Goal: Complete application form

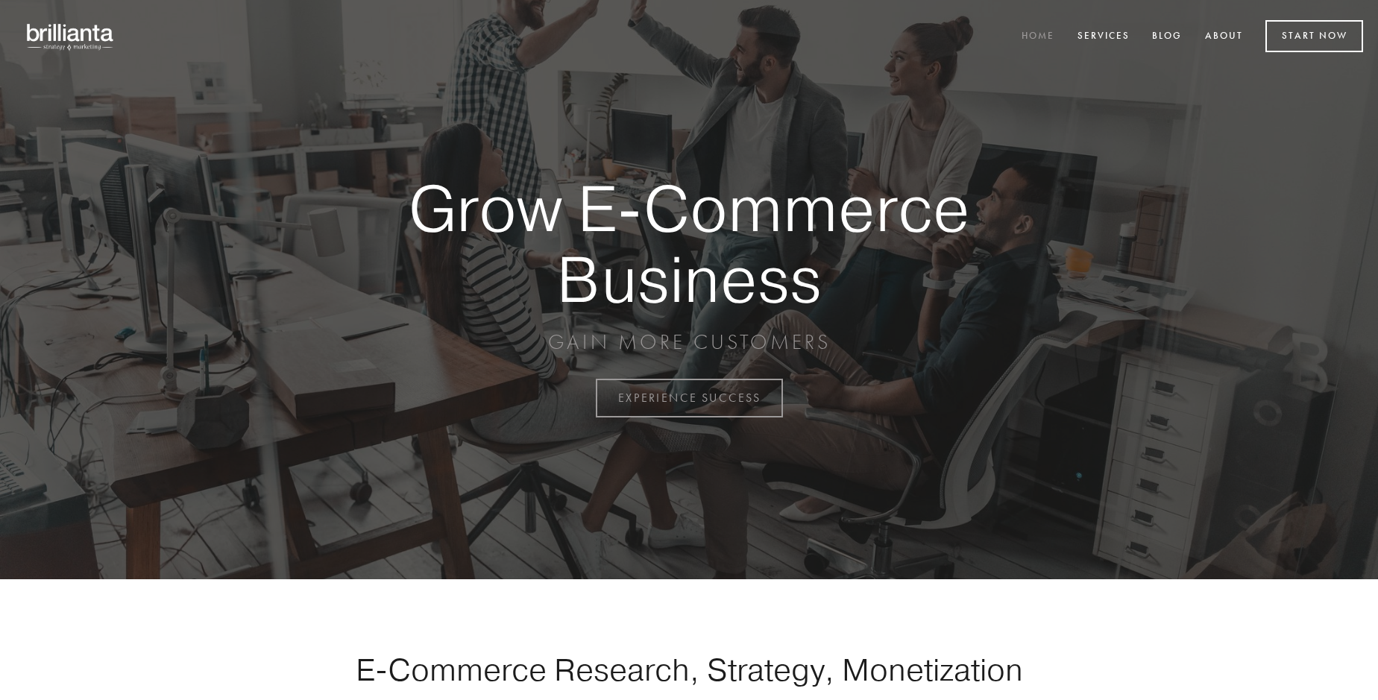
scroll to position [3909, 0]
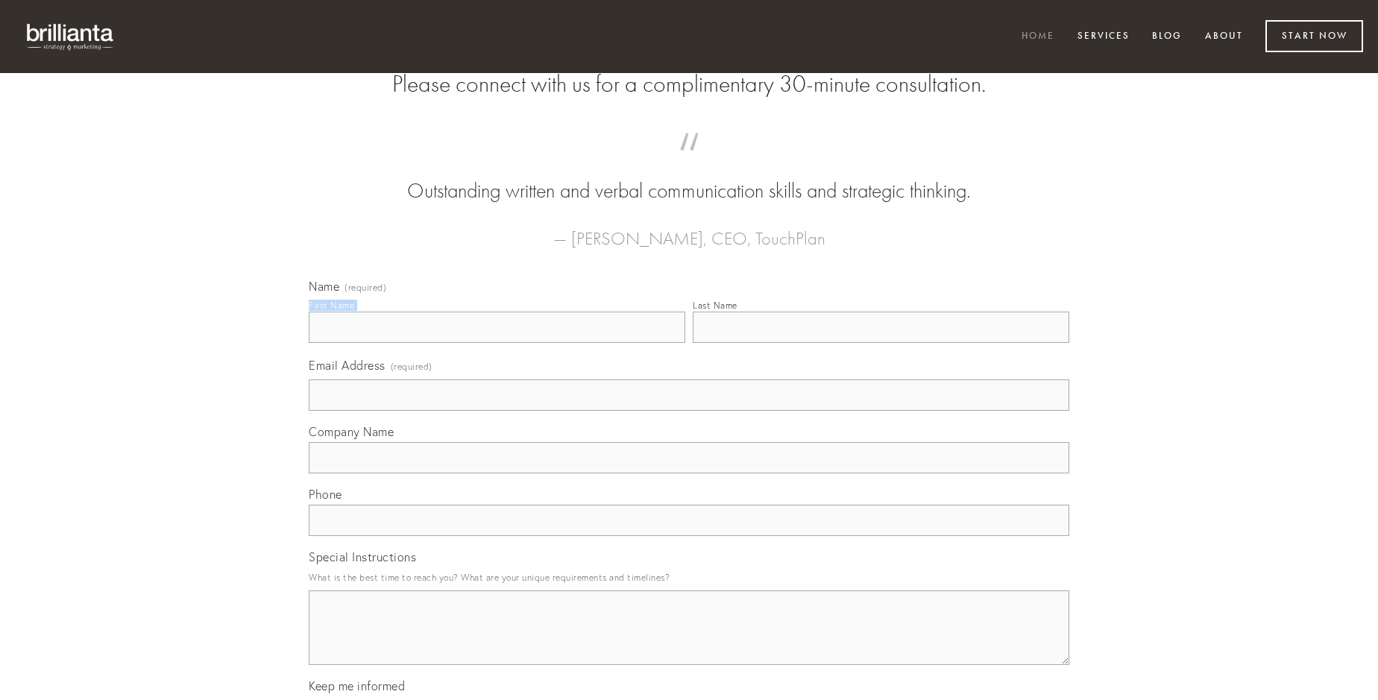
type input "[PERSON_NAME]"
click at [881, 343] on input "Last Name" at bounding box center [881, 327] width 377 height 31
type input "[PERSON_NAME]"
click at [689, 411] on input "Email Address (required)" at bounding box center [689, 395] width 761 height 31
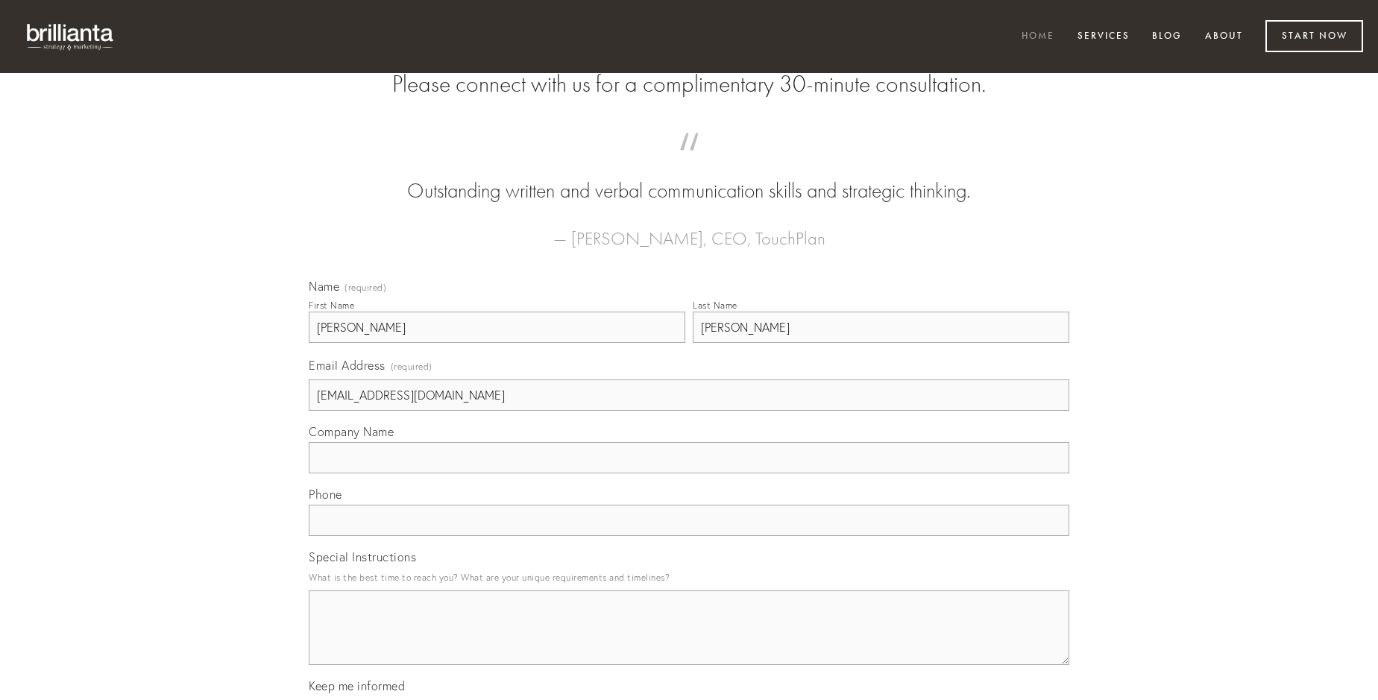
type input "[EMAIL_ADDRESS][DOMAIN_NAME]"
click at [689, 473] on input "Company Name" at bounding box center [689, 457] width 761 height 31
type input "patria"
click at [689, 536] on input "text" at bounding box center [689, 520] width 761 height 31
click at [689, 641] on textarea "Special Instructions" at bounding box center [689, 628] width 761 height 75
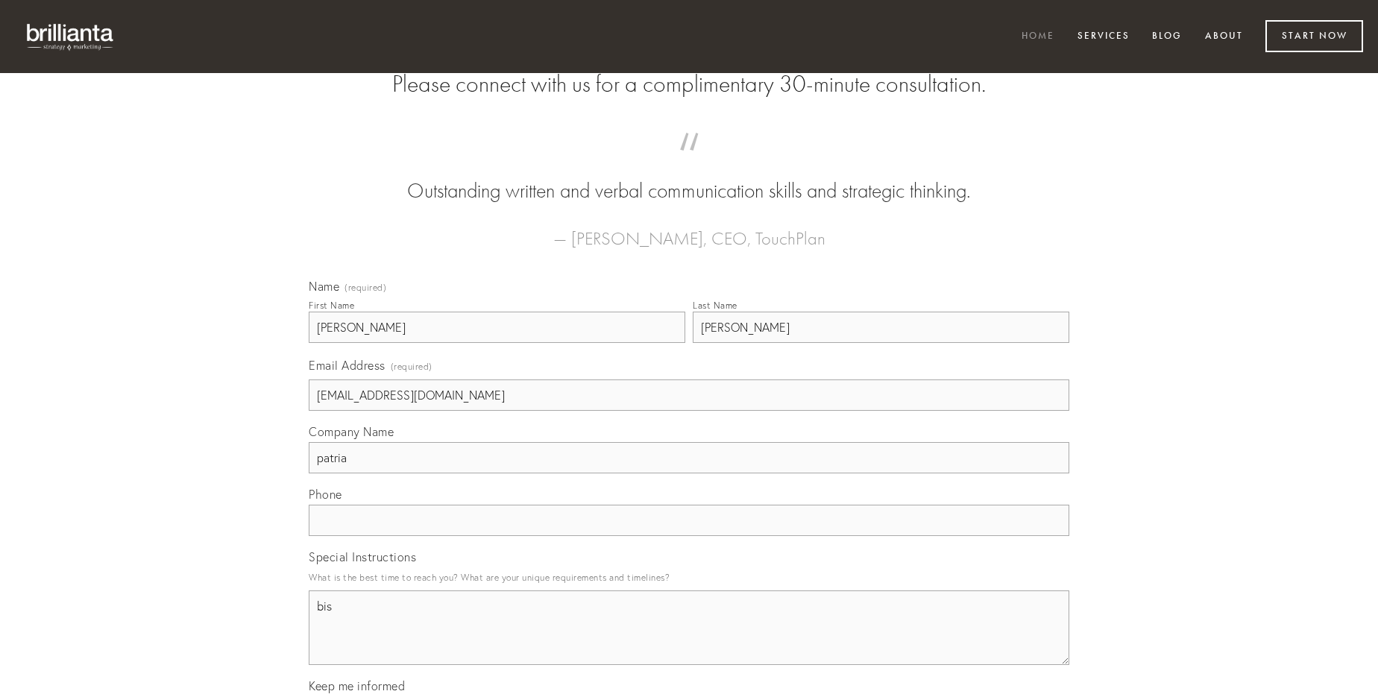
type textarea "bis"
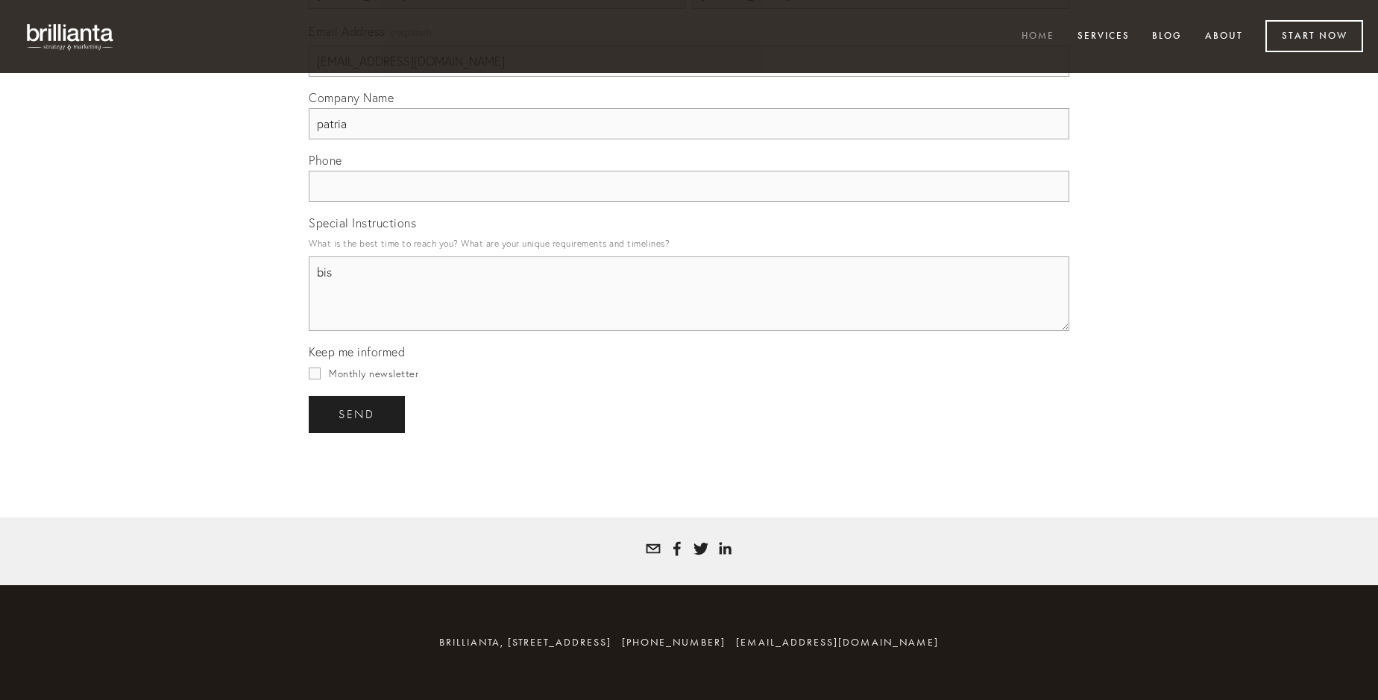
click at [358, 414] on span "send" at bounding box center [357, 414] width 37 height 13
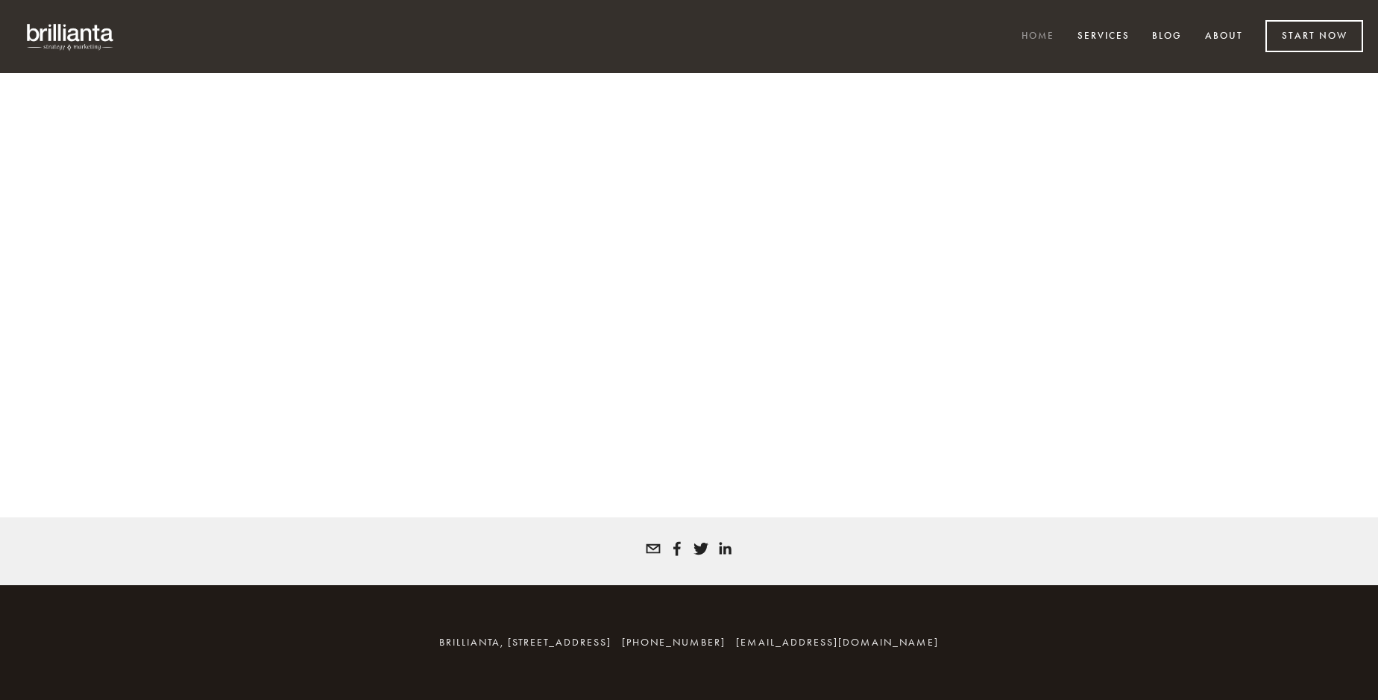
scroll to position [3888, 0]
